Goal: Transaction & Acquisition: Subscribe to service/newsletter

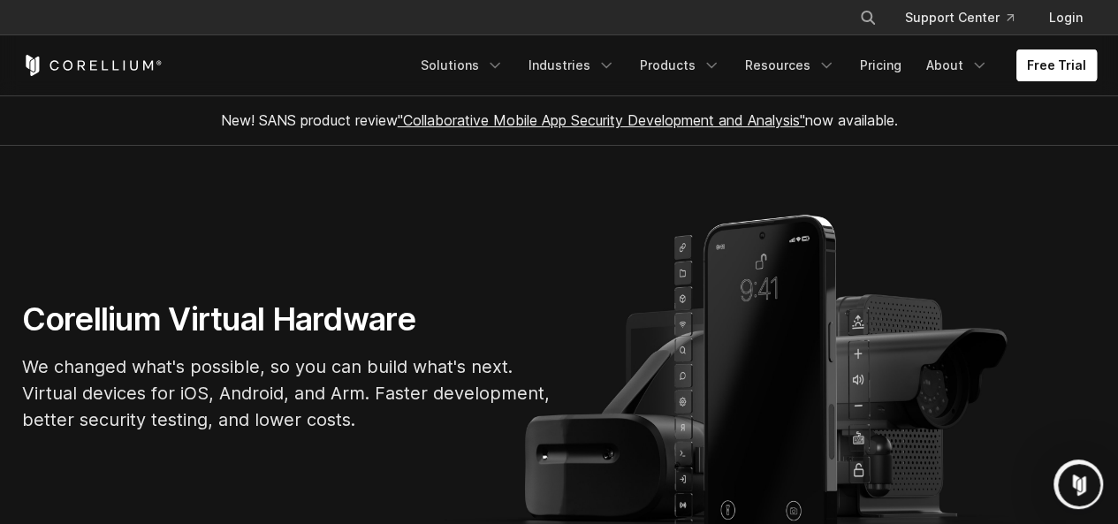
click at [1051, 70] on link "Free Trial" at bounding box center [1056, 65] width 80 height 32
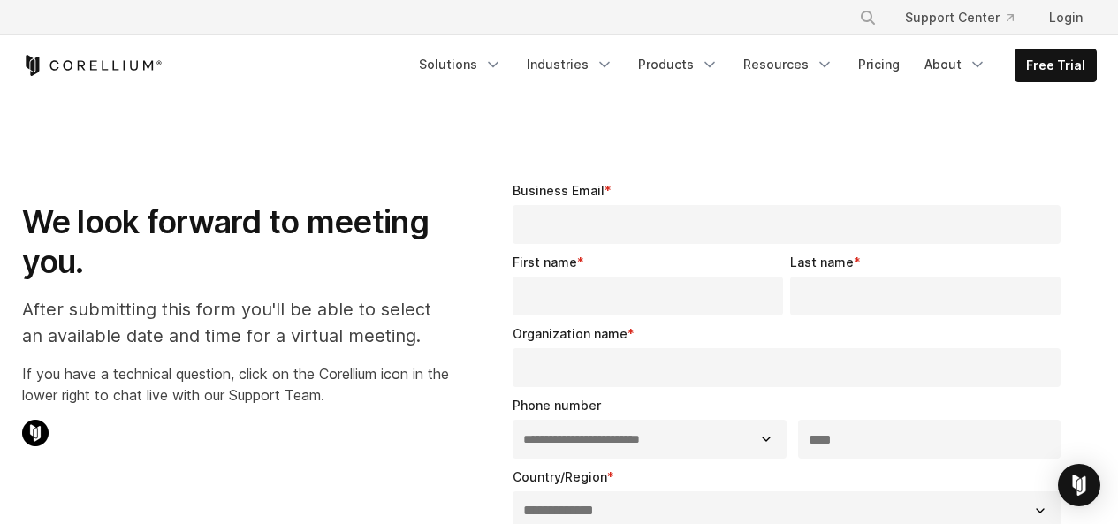
select select "**"
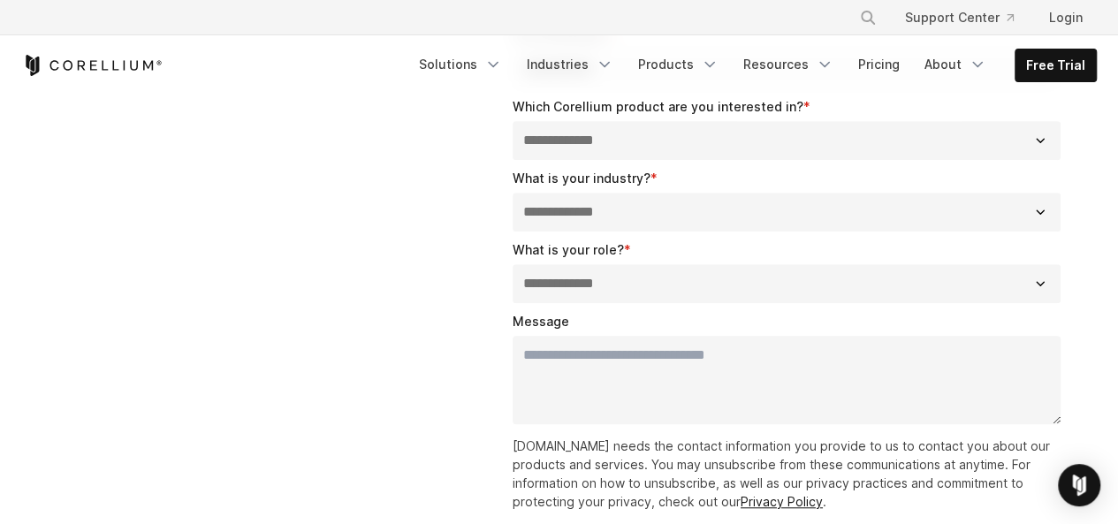
scroll to position [707, 0]
